Goal: Check status: Check status

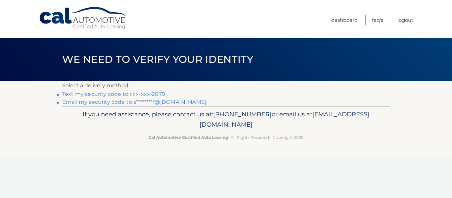
click at [81, 93] on link "Text my security code to xxx-xxx-2079" at bounding box center [113, 94] width 103 height 6
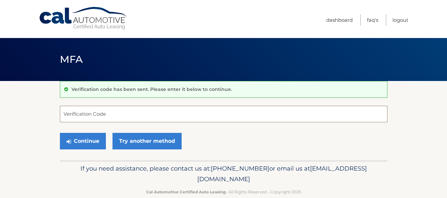
click at [137, 111] on input "Verification Code" at bounding box center [223, 114] width 327 height 17
type input "762049"
click at [60, 133] on button "Continue" at bounding box center [83, 141] width 46 height 17
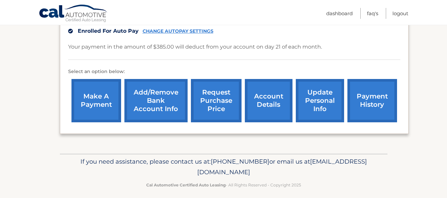
scroll to position [178, 0]
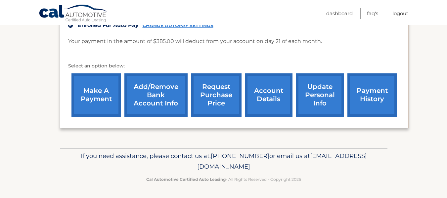
click at [374, 93] on link "payment history" at bounding box center [372, 94] width 50 height 43
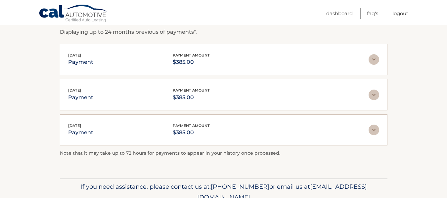
scroll to position [132, 0]
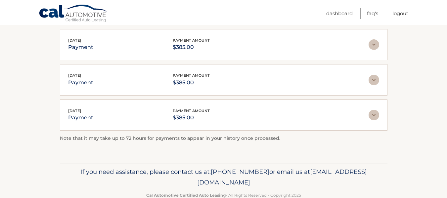
click at [373, 112] on img at bounding box center [373, 115] width 11 height 11
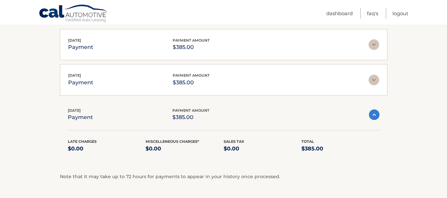
click at [376, 83] on img at bounding box center [373, 80] width 11 height 11
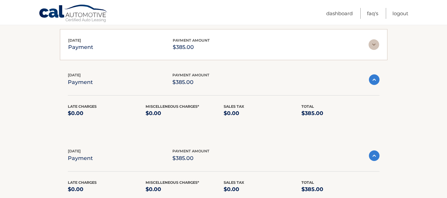
click at [372, 45] on img at bounding box center [373, 44] width 11 height 11
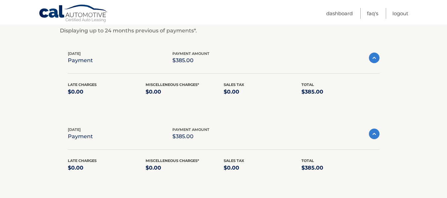
scroll to position [103, 0]
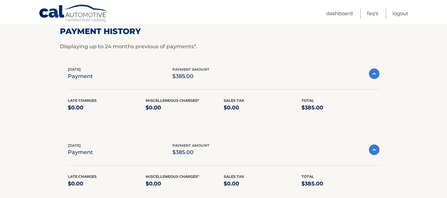
click at [76, 14] on link "Cal Automotive" at bounding box center [73, 13] width 69 height 19
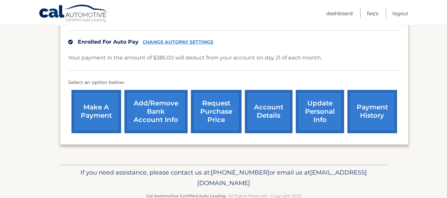
scroll to position [165, 0]
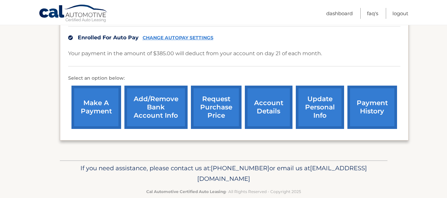
click at [268, 105] on link "account details" at bounding box center [269, 107] width 48 height 43
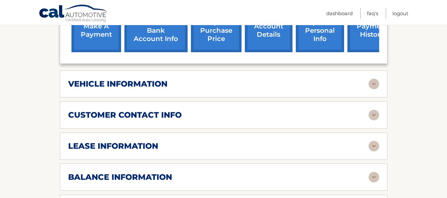
scroll to position [265, 0]
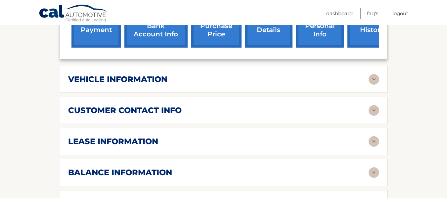
click at [373, 74] on img at bounding box center [373, 79] width 11 height 11
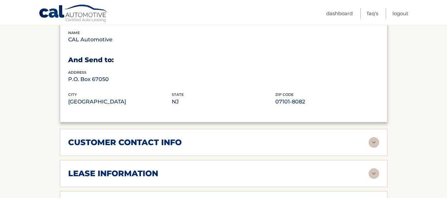
scroll to position [397, 0]
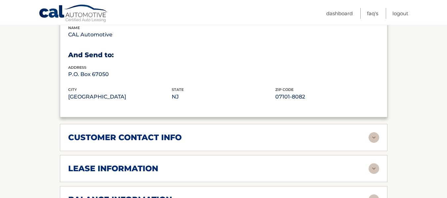
click at [374, 132] on img at bounding box center [373, 137] width 11 height 11
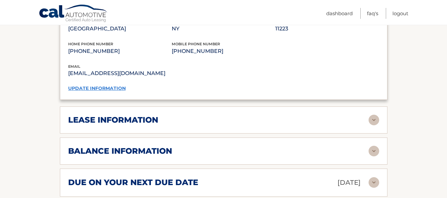
scroll to position [595, 0]
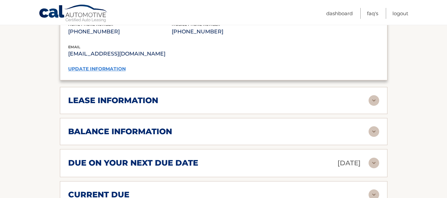
click at [376, 87] on div "lease information Contract Start Date Jun 21, 2025 Term 39 Maturity Date Sep 21…" at bounding box center [223, 100] width 327 height 27
click at [375, 95] on img at bounding box center [373, 100] width 11 height 11
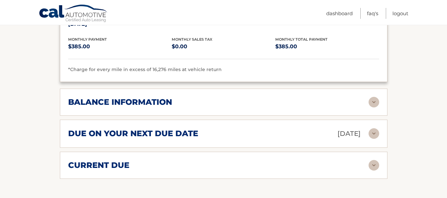
scroll to position [761, 0]
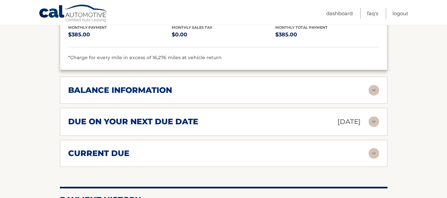
click at [375, 85] on img at bounding box center [373, 90] width 11 height 11
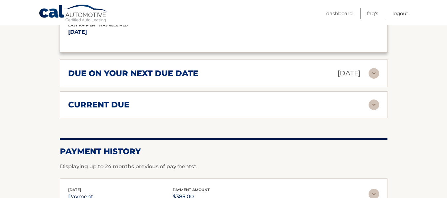
scroll to position [893, 0]
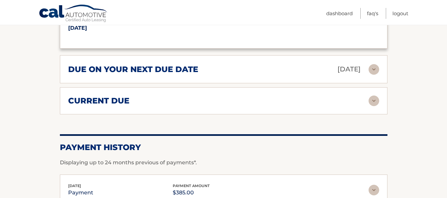
click at [377, 64] on img at bounding box center [373, 69] width 11 height 11
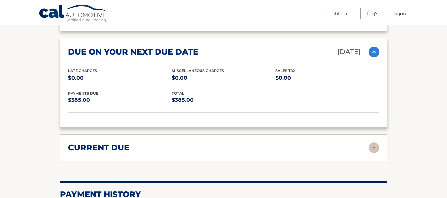
scroll to position [926, 0]
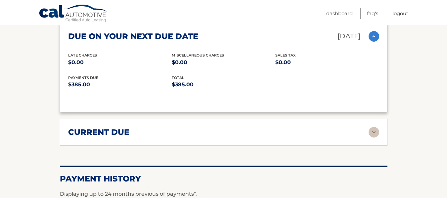
click at [377, 127] on img at bounding box center [373, 132] width 11 height 11
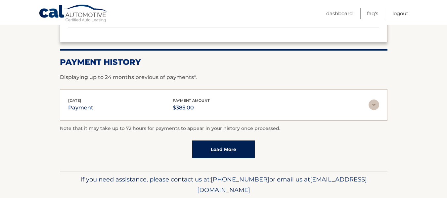
scroll to position [1105, 0]
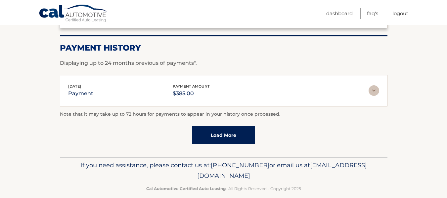
click at [231, 128] on link "Load More" at bounding box center [223, 135] width 62 height 18
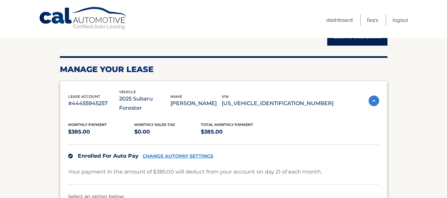
scroll to position [0, 0]
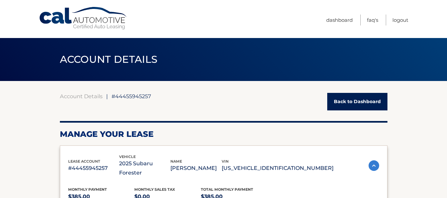
click at [90, 21] on link "Cal Automotive" at bounding box center [83, 18] width 89 height 23
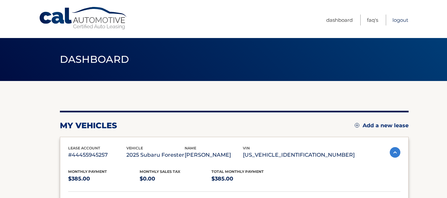
click at [396, 21] on link "Logout" at bounding box center [400, 20] width 16 height 11
